Goal: Information Seeking & Learning: Learn about a topic

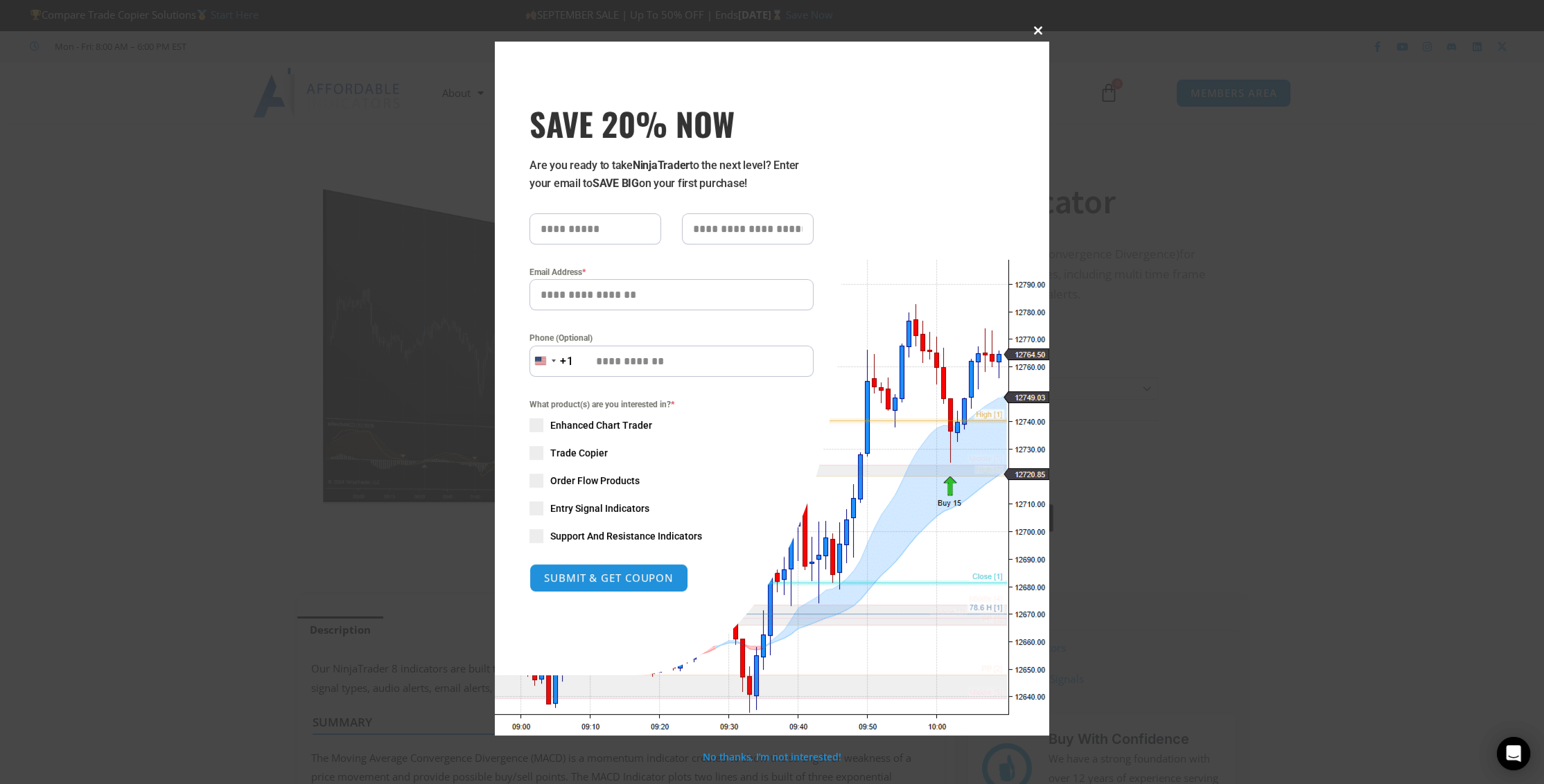
click at [807, 26] on span "SAVE 20% NOW popup" at bounding box center [1038, 31] width 22 height 9
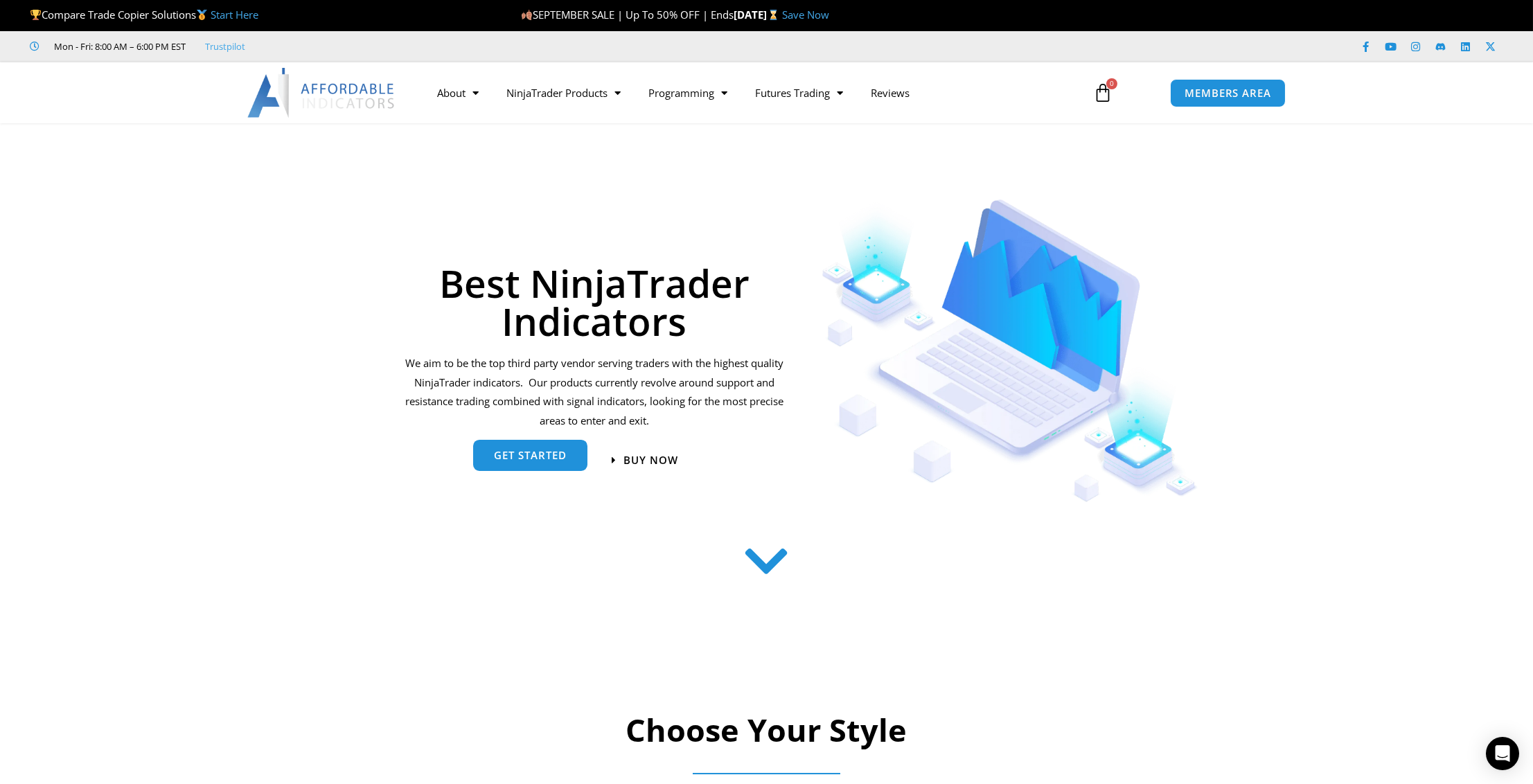
click at [538, 464] on link "get started" at bounding box center [530, 455] width 114 height 31
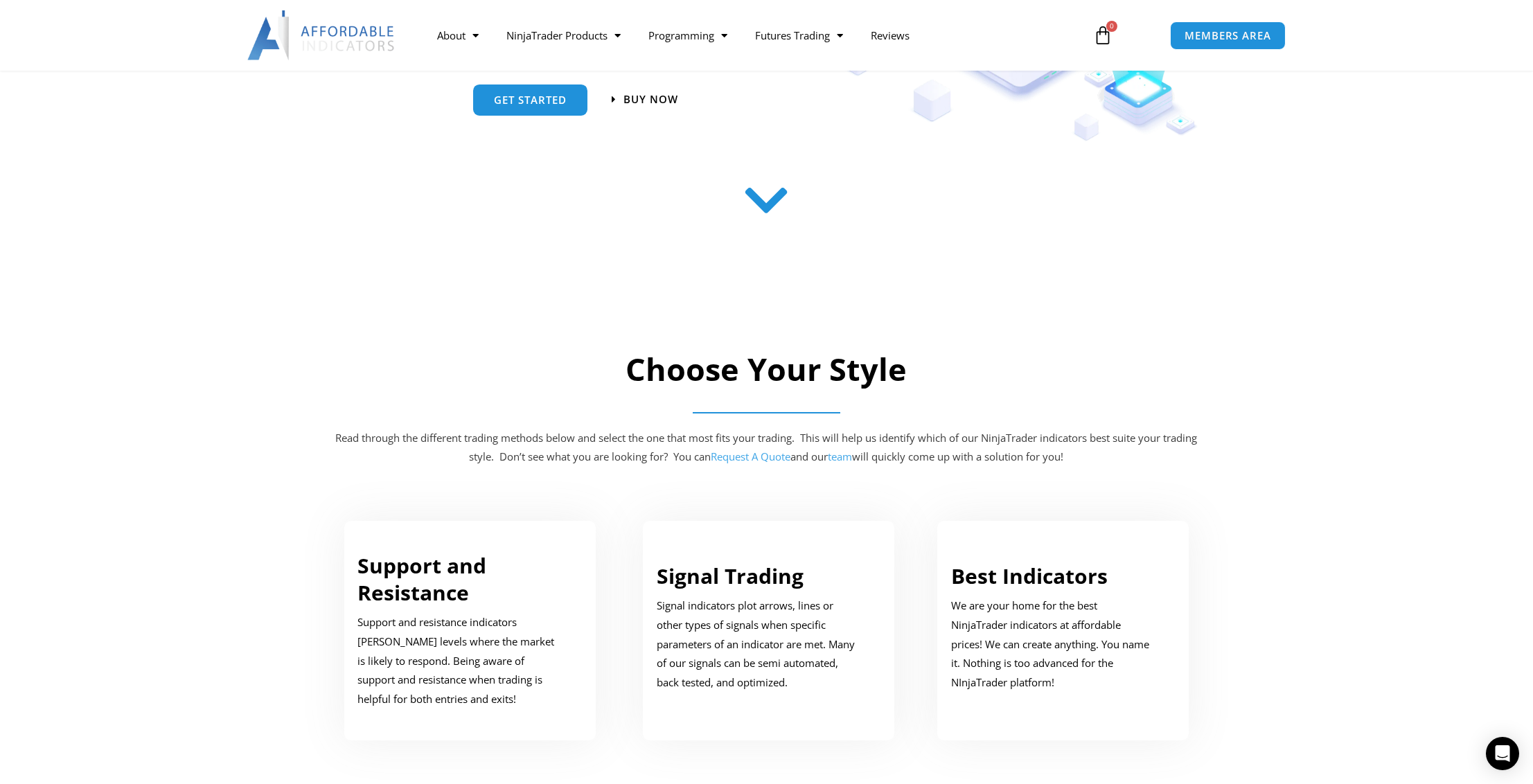
scroll to position [284, 0]
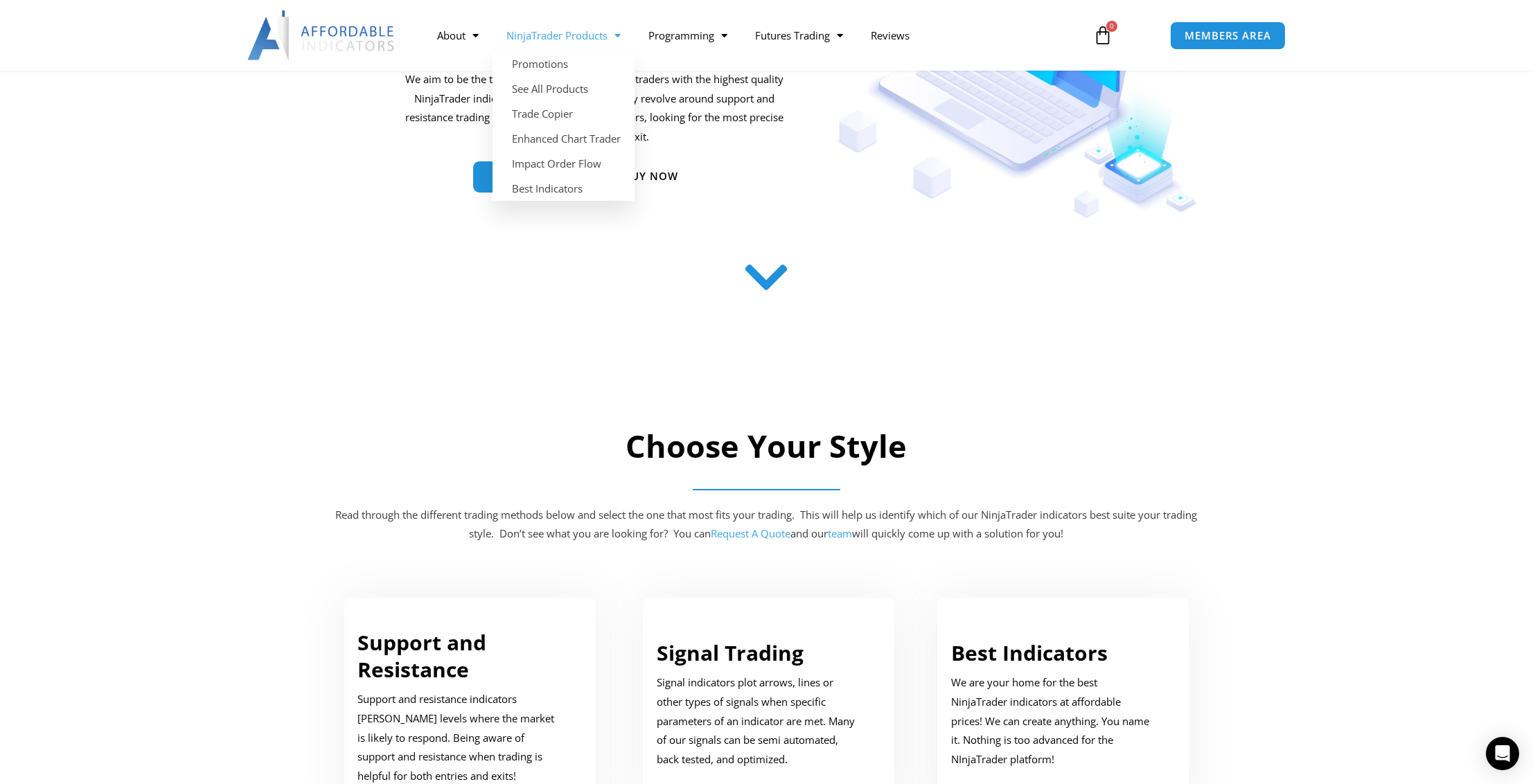
click at [621, 36] on span "Menu" at bounding box center [614, 36] width 13 height 24
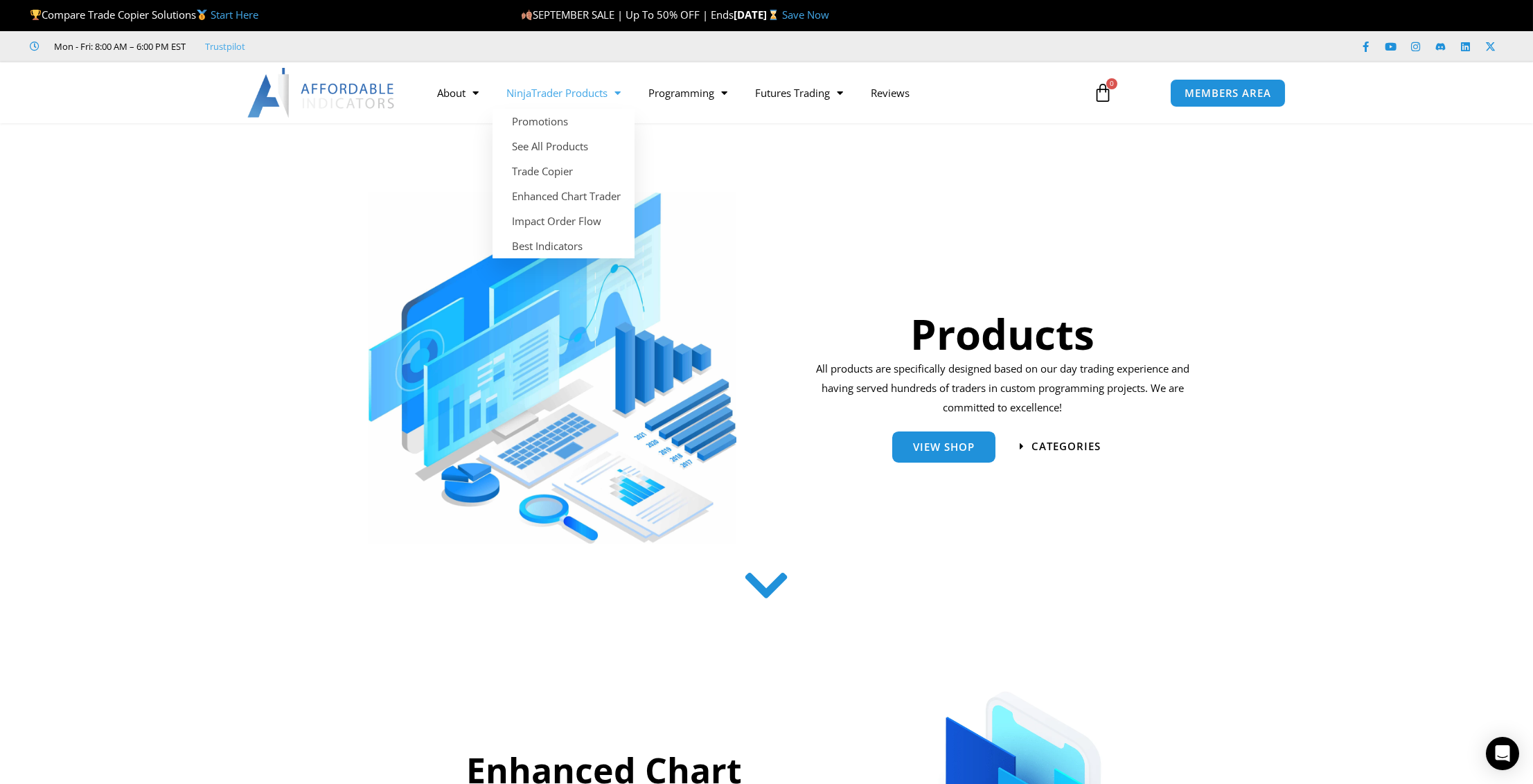
click at [556, 93] on link "NinjaTrader Products" at bounding box center [563, 93] width 142 height 32
click at [555, 249] on link "Best Indicators" at bounding box center [563, 245] width 142 height 25
